Goal: Transaction & Acquisition: Purchase product/service

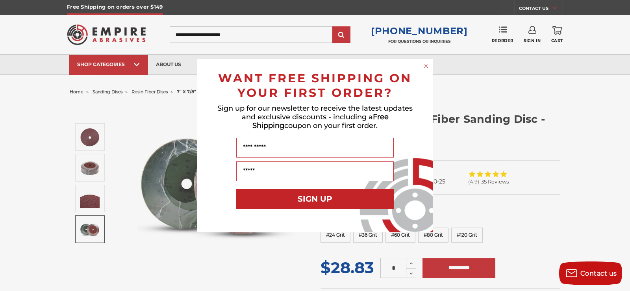
click at [425, 65] on icon "Close dialog" at bounding box center [425, 66] width 3 height 3
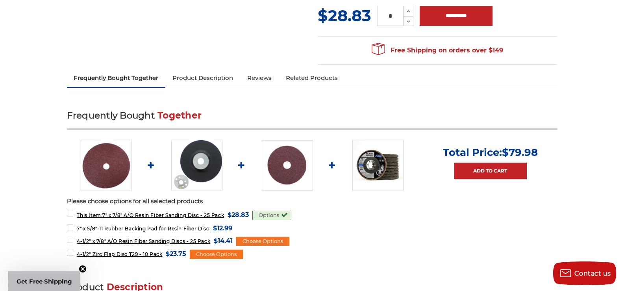
scroll to position [268, 0]
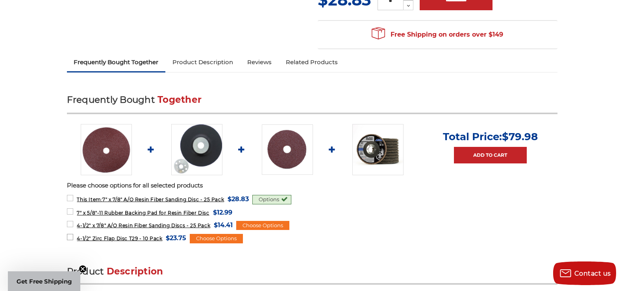
click at [70, 238] on label "4-1/2" Zirc Flap Disc T29 - 10 Pack MSRP: Was: Now: $23.75 (You save )" at bounding box center [127, 238] width 120 height 11
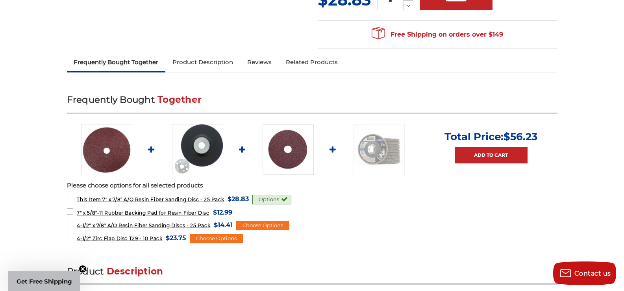
click at [70, 224] on label "4-1/2" x 7/8" A/O Resin Fiber Sanding Discs - 25 Pack MSRP: Was: Now: $14.41 (Y…" at bounding box center [150, 225] width 166 height 11
click at [209, 147] on img at bounding box center [197, 149] width 51 height 51
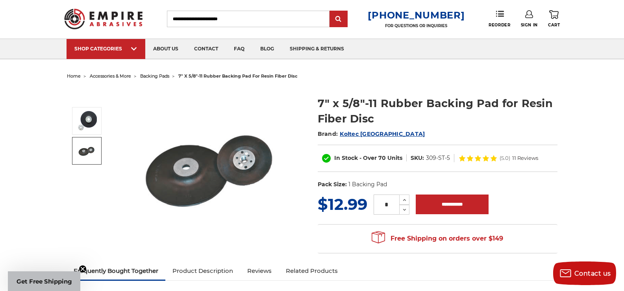
drag, startPoint x: 57, startPoint y: 161, endPoint x: 287, endPoint y: 100, distance: 237.7
click at [287, 100] on img at bounding box center [212, 166] width 157 height 158
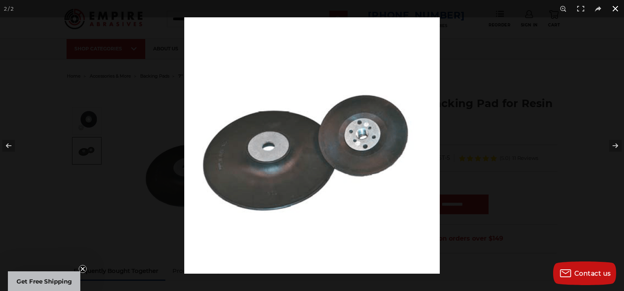
click at [616, 7] on button at bounding box center [614, 8] width 17 height 17
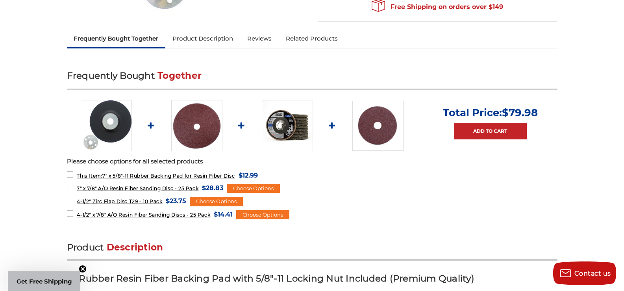
scroll to position [252, 0]
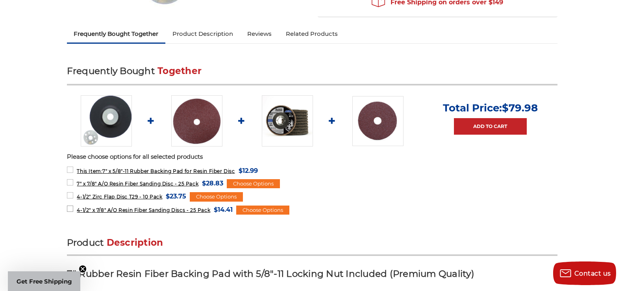
click at [71, 209] on label "4-1/2" x 7/8" A/O Resin Fiber Sanding Discs - 25 Pack MSRP: Was: Now: $14.41 (Y…" at bounding box center [150, 209] width 166 height 11
click at [70, 194] on label "4-1/2" Zirc Flap Disc T29 - 10 Pack MSRP: Was: Now: $23.75 (You save )" at bounding box center [127, 196] width 120 height 11
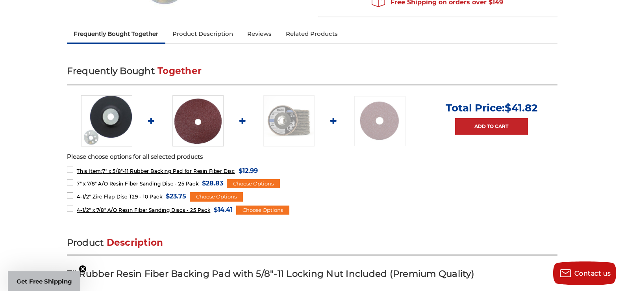
click at [70, 194] on label "4-1/2" Zirc Flap Disc T29 - 10 Pack MSRP: Was: Now: $23.75 (You save )" at bounding box center [127, 196] width 120 height 11
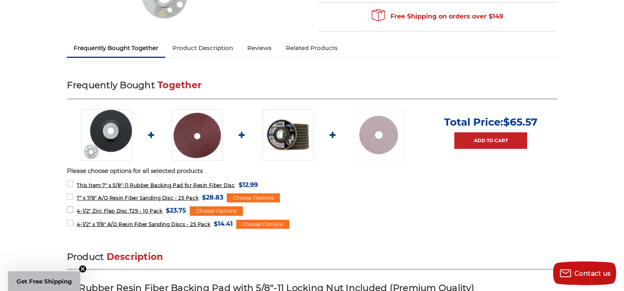
scroll to position [236, 0]
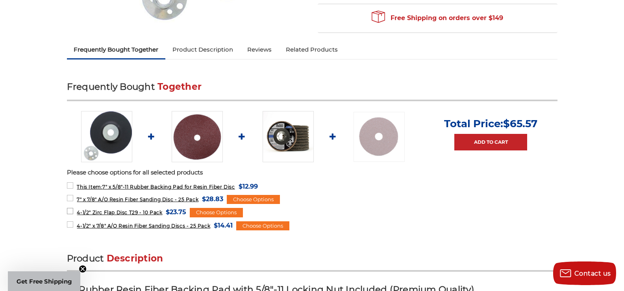
click at [68, 210] on label "4-1/2" Zirc Flap Disc T29 - 10 Pack MSRP: Was: Now: $23.75 (You save )" at bounding box center [127, 212] width 120 height 11
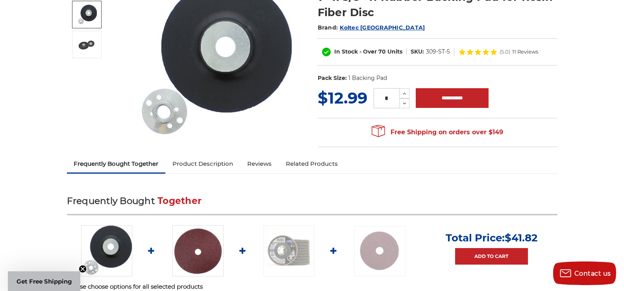
scroll to position [47, 0]
